Goal: Information Seeking & Learning: Find specific fact

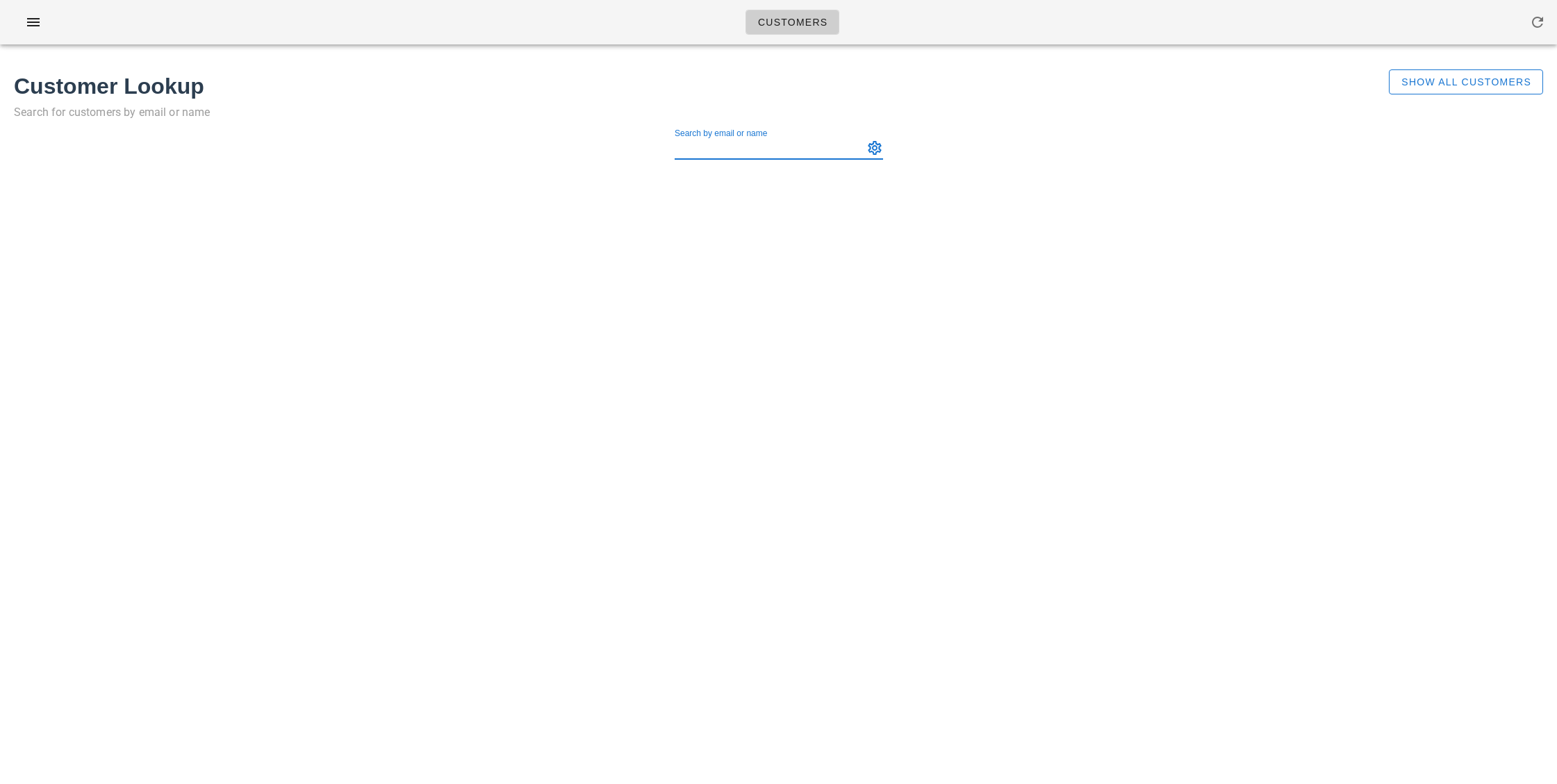
paste input "[PERSON_NAME]"
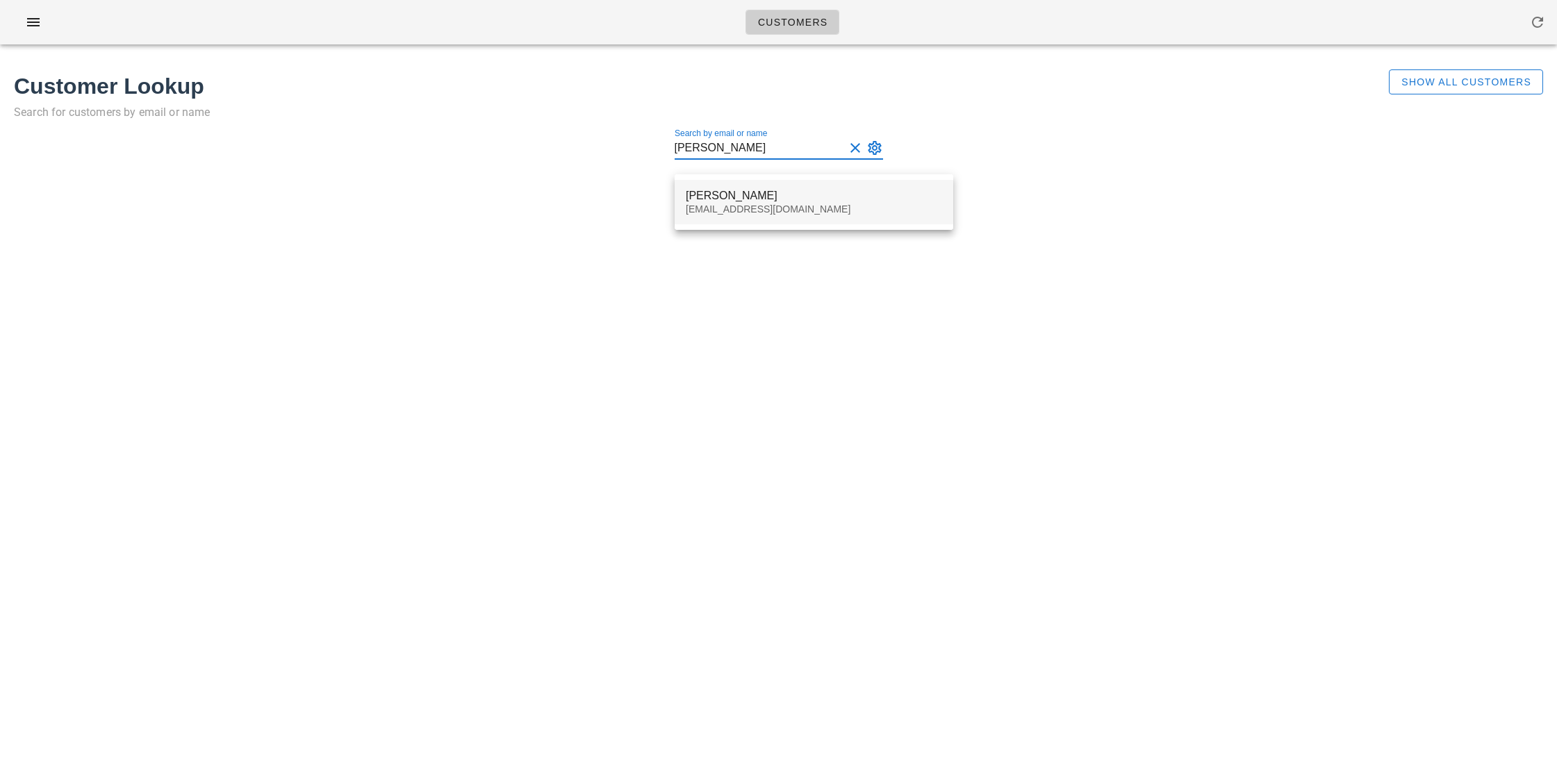
type input "[PERSON_NAME]"
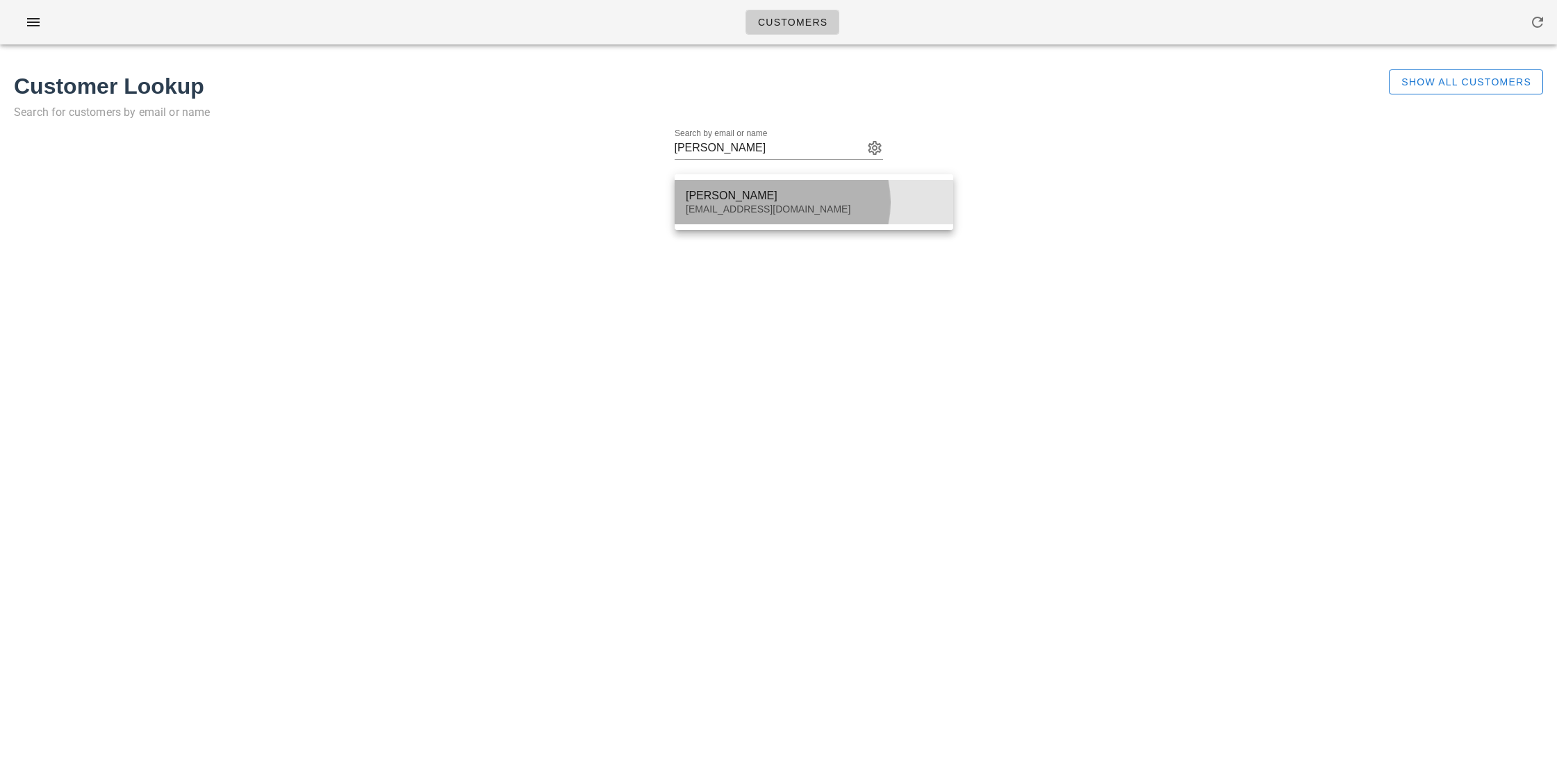
drag, startPoint x: 683, startPoint y: 209, endPoint x: 797, endPoint y: 211, distance: 114.0
click at [797, 211] on div "[PERSON_NAME] [PERSON_NAME][EMAIL_ADDRESS][DOMAIN_NAME]" at bounding box center [814, 202] width 279 height 45
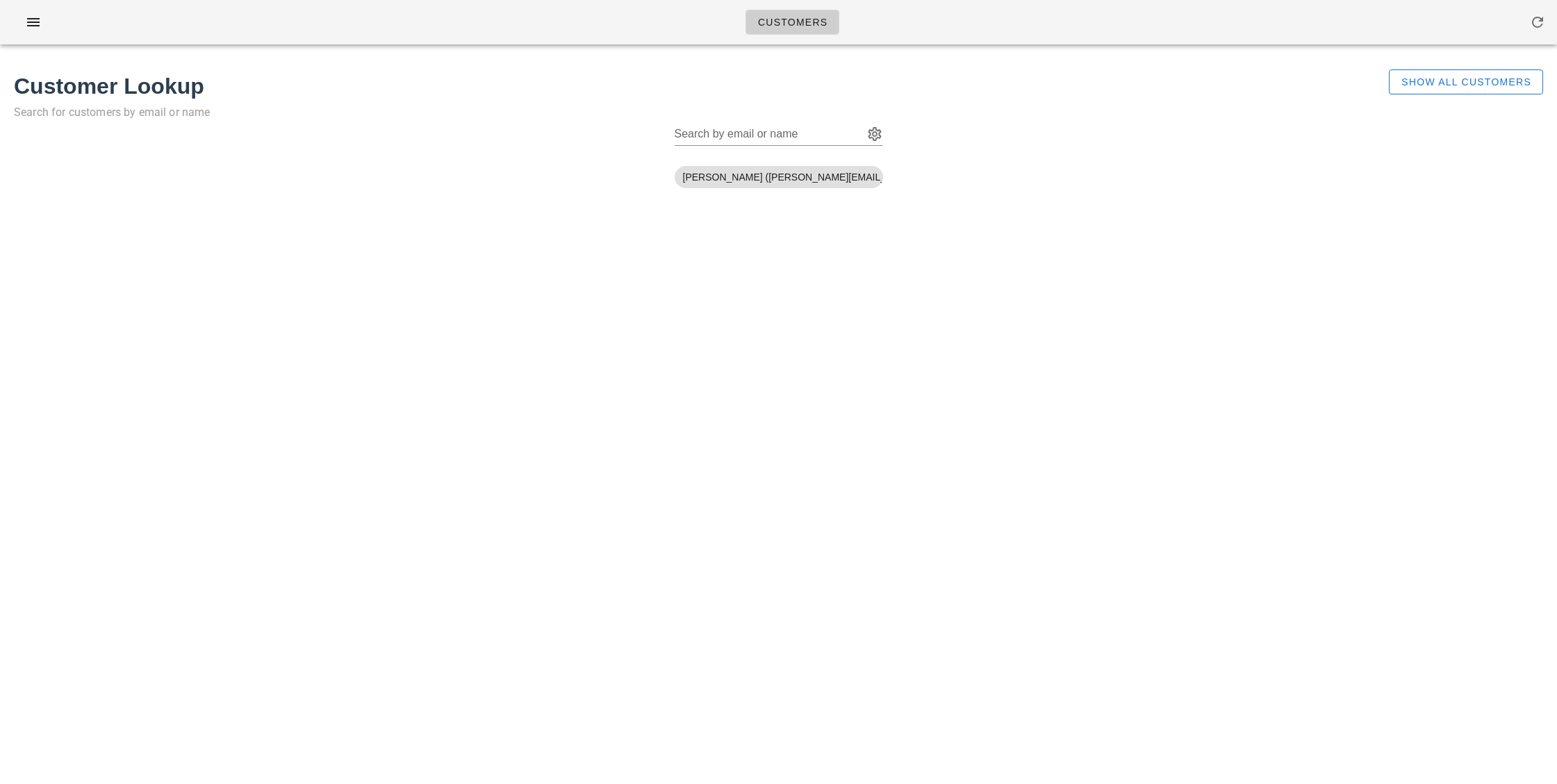
click at [737, 203] on div "Customers Customer Lookup Search for customers by email or name Show All Custom…" at bounding box center [778, 392] width 1557 height 784
drag, startPoint x: 760, startPoint y: 177, endPoint x: 865, endPoint y: 175, distance: 105.0
click at [865, 175] on span "[PERSON_NAME] ([PERSON_NAME][EMAIL_ADDRESS][DOMAIN_NAME])" at bounding box center [778, 177] width 192 height 22
copy span "[EMAIL_ADDRESS][DOMAIN_NAME]"
click at [717, 134] on input "Search by email or name" at bounding box center [768, 134] width 186 height 22
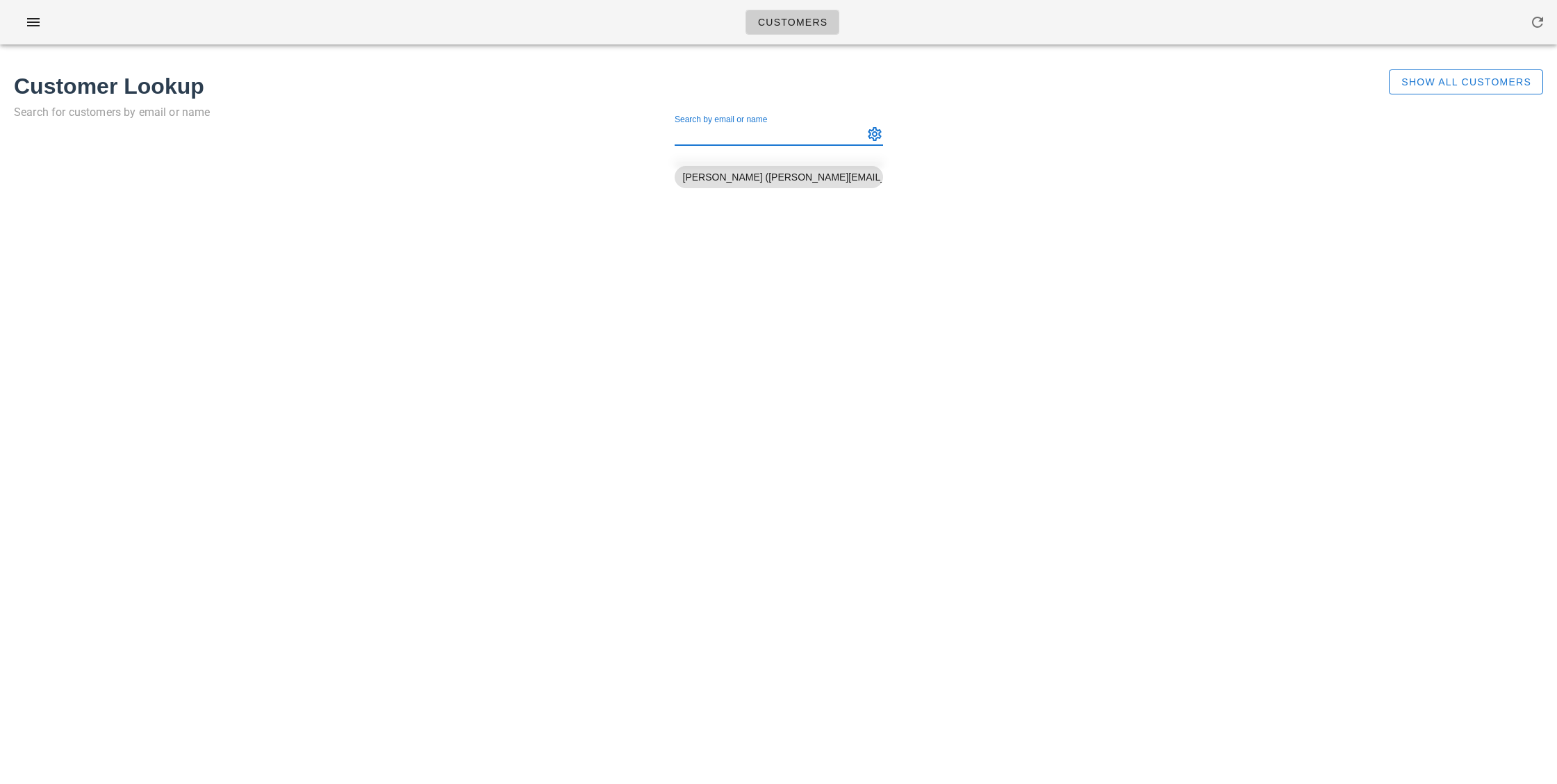
paste input "[PERSON_NAME]"
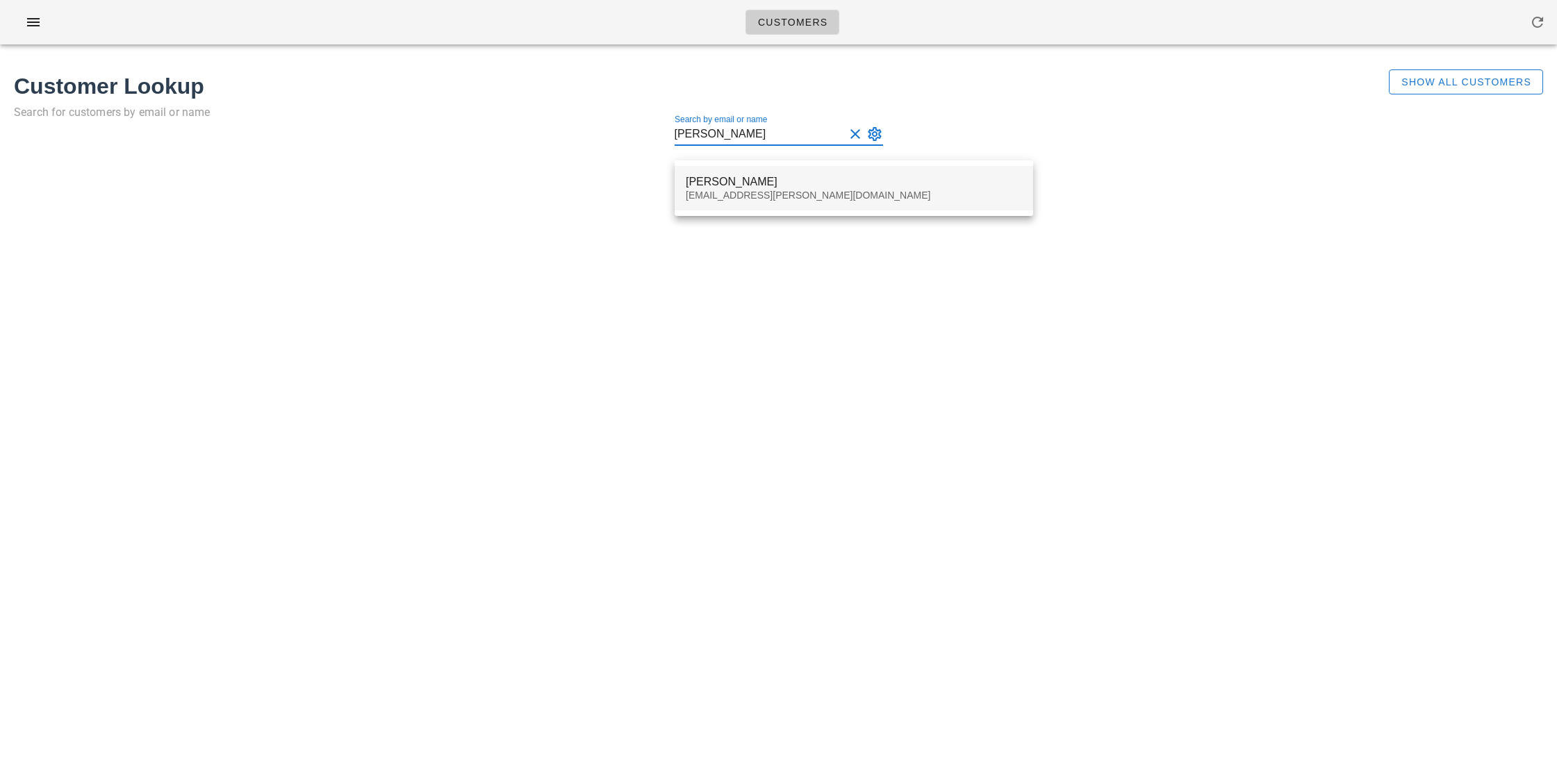
type input "[PERSON_NAME]"
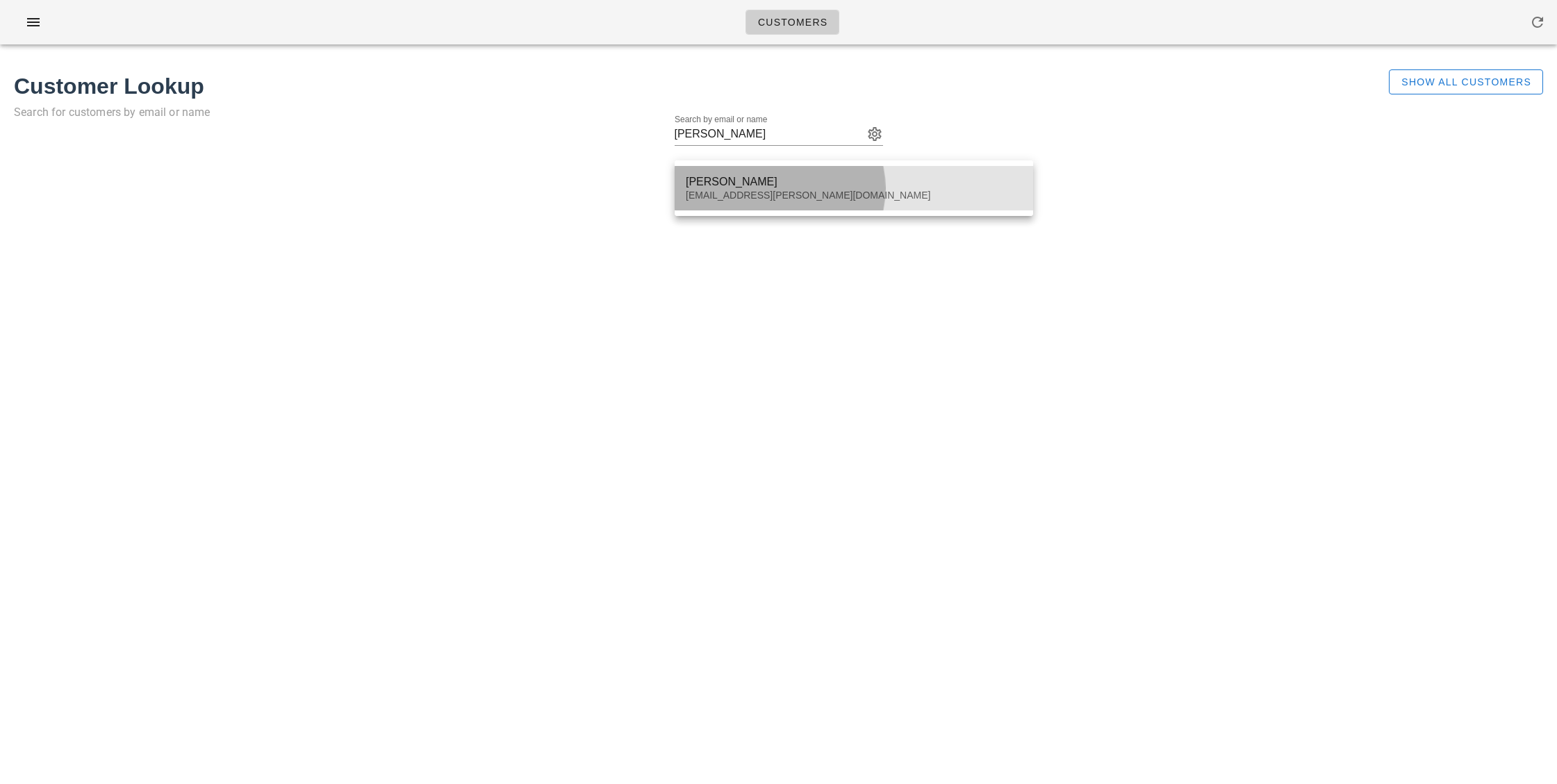
click at [711, 189] on div "[PERSON_NAME] [EMAIL_ADDRESS][PERSON_NAME][DOMAIN_NAME]" at bounding box center [853, 188] width 336 height 43
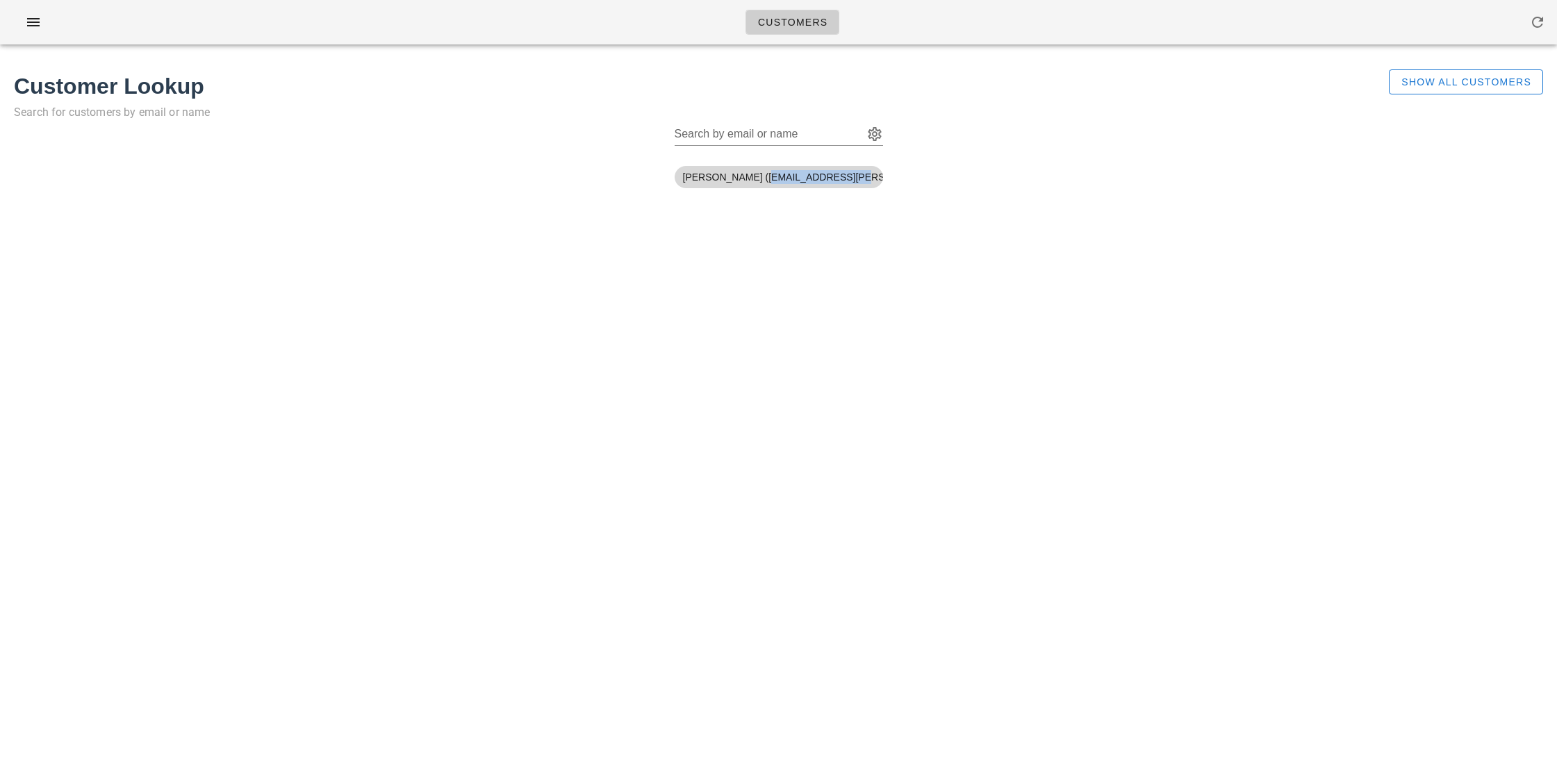
drag, startPoint x: 748, startPoint y: 178, endPoint x: 829, endPoint y: 178, distance: 81.0
click at [829, 178] on span "[PERSON_NAME] ([EMAIL_ADDRESS][PERSON_NAME][DOMAIN_NAME])" at bounding box center [778, 177] width 192 height 22
copy span "[EMAIL_ADDRESS][PERSON_NAME][DOMAIN_NAME]"
